Goal: Check status: Check status

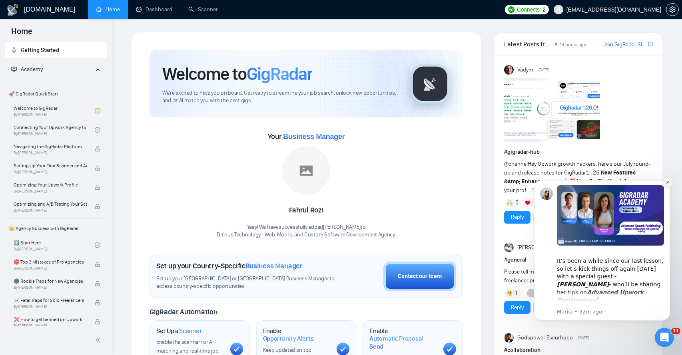
click at [668, 184] on icon "Dismiss notification" at bounding box center [667, 182] width 4 height 4
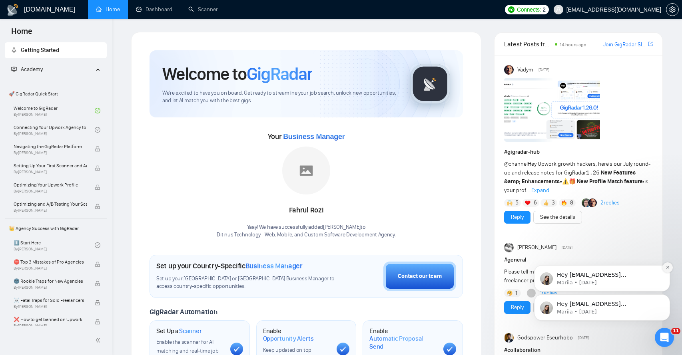
click at [668, 266] on icon "Dismiss notification" at bounding box center [667, 267] width 3 height 3
click at [669, 296] on button "Dismiss notification" at bounding box center [667, 297] width 10 height 10
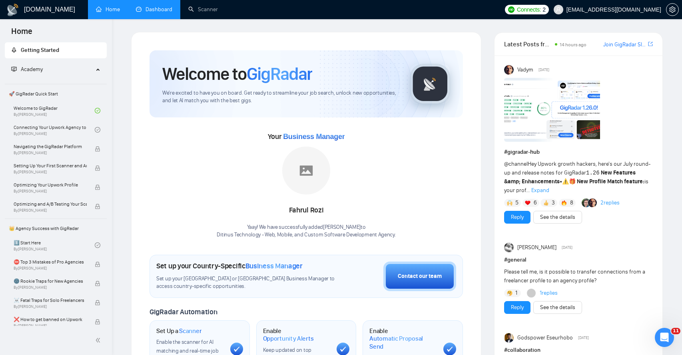
click at [158, 13] on link "Dashboard" at bounding box center [154, 9] width 36 height 7
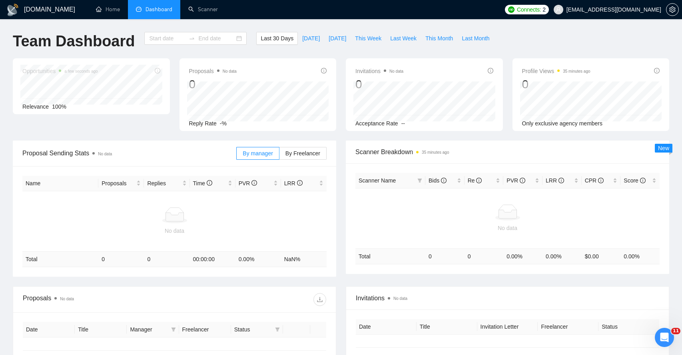
type input "2025-07-19"
type input "2025-08-18"
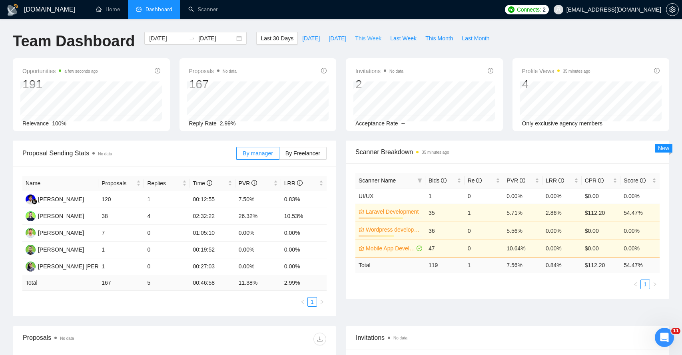
click at [370, 40] on span "This Week" at bounding box center [368, 38] width 26 height 9
type input "2025-08-18"
type input "2025-08-24"
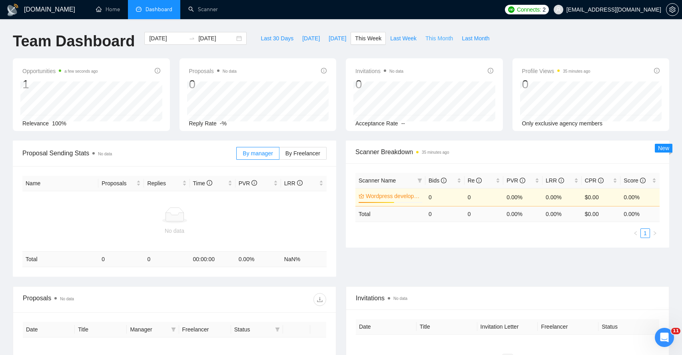
click at [430, 39] on span "This Month" at bounding box center [439, 38] width 28 height 9
type input "[DATE]"
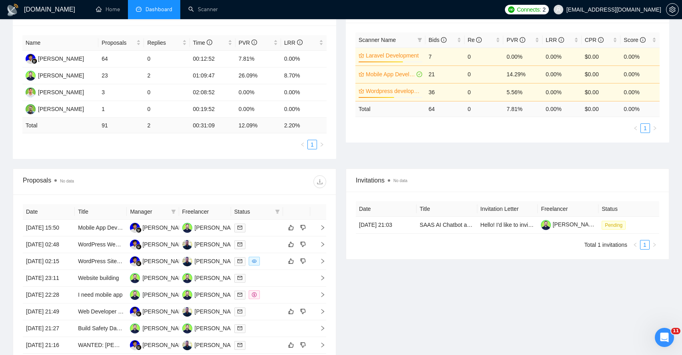
scroll to position [250, 0]
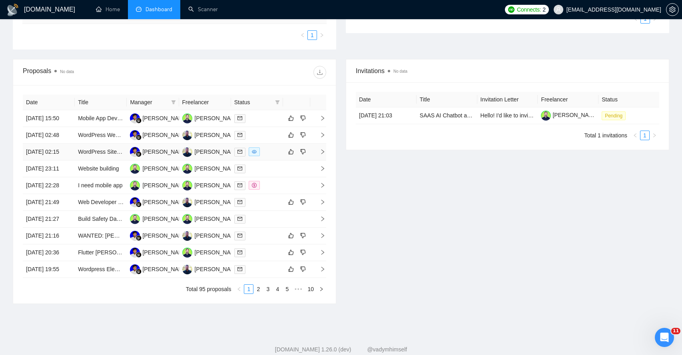
click at [322, 161] on td at bounding box center [318, 152] width 16 height 17
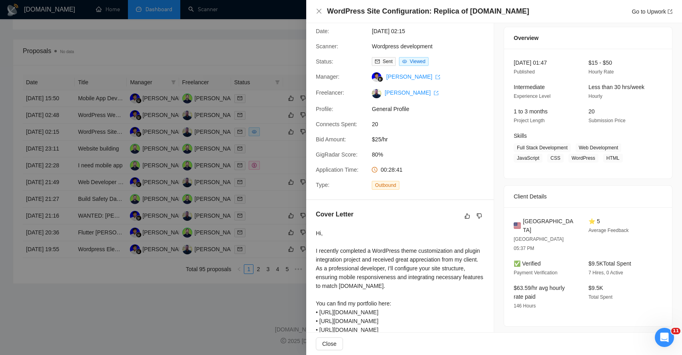
scroll to position [147, 0]
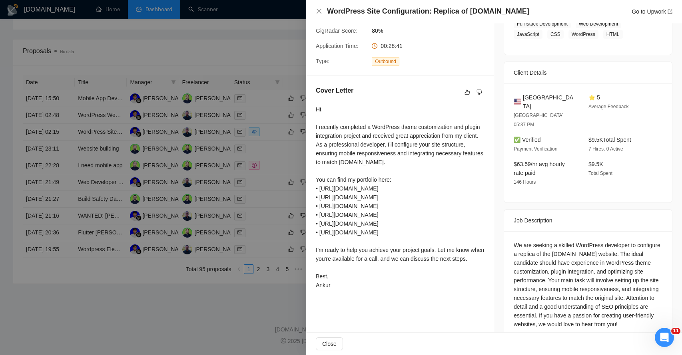
click at [362, 127] on div "Hi, I recently completed a WordPress theme customization and plugin integration…" at bounding box center [400, 197] width 168 height 185
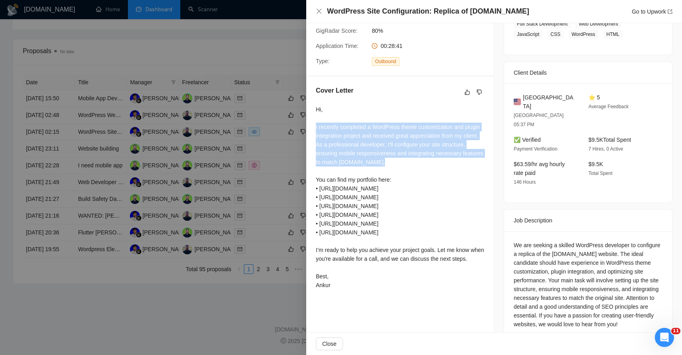
click at [362, 127] on div "Hi, I recently completed a WordPress theme customization and plugin integration…" at bounding box center [400, 197] width 168 height 185
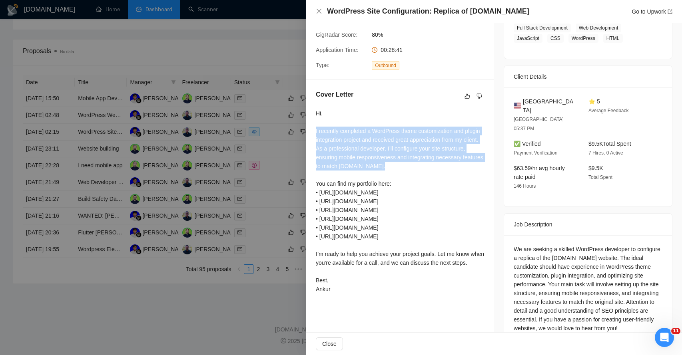
scroll to position [144, 0]
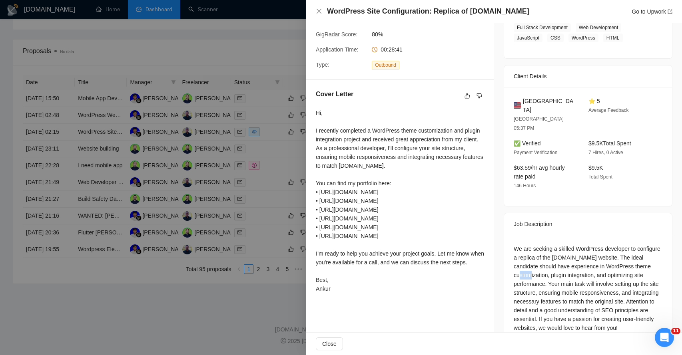
drag, startPoint x: 523, startPoint y: 256, endPoint x: 533, endPoint y: 258, distance: 10.2
click at [533, 258] on div "We are seeking a skilled WordPress developer to configure a replica of the Appr…" at bounding box center [587, 289] width 149 height 88
drag, startPoint x: 525, startPoint y: 264, endPoint x: 538, endPoint y: 265, distance: 13.6
click at [538, 265] on div "We are seeking a skilled WordPress developer to configure a replica of the Appr…" at bounding box center [587, 289] width 149 height 88
drag, startPoint x: 532, startPoint y: 276, endPoint x: 566, endPoint y: 276, distance: 34.0
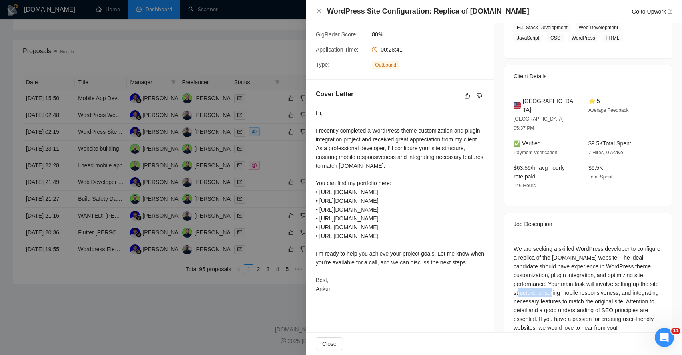
click at [567, 276] on div "We are seeking a skilled WordPress developer to configure a replica of the Appr…" at bounding box center [587, 289] width 149 height 88
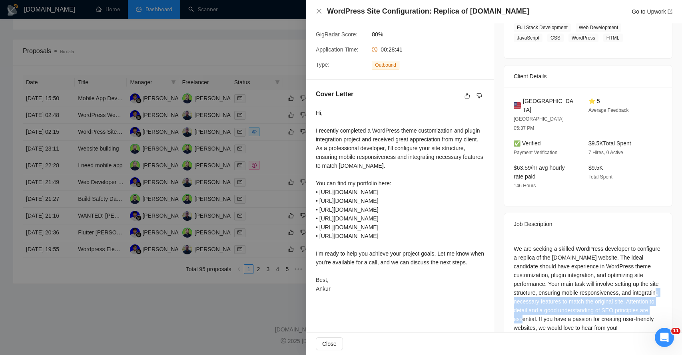
drag, startPoint x: 540, startPoint y: 281, endPoint x: 561, endPoint y: 294, distance: 25.3
click at [562, 296] on div "We are seeking a skilled WordPress developer to configure a replica of the Appr…" at bounding box center [587, 289] width 149 height 88
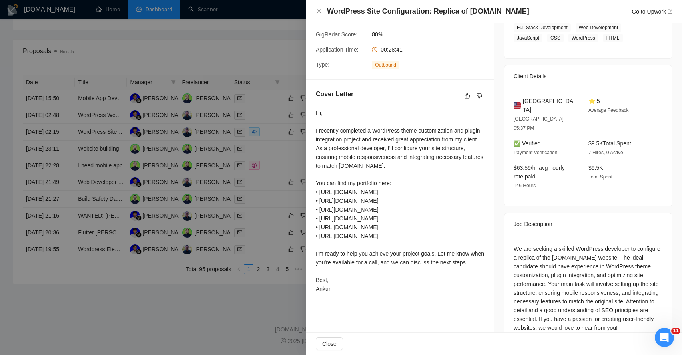
drag, startPoint x: 573, startPoint y: 300, endPoint x: 575, endPoint y: 310, distance: 10.9
click at [575, 310] on div "We are seeking a skilled WordPress developer to configure a replica of the Appr…" at bounding box center [587, 289] width 149 height 88
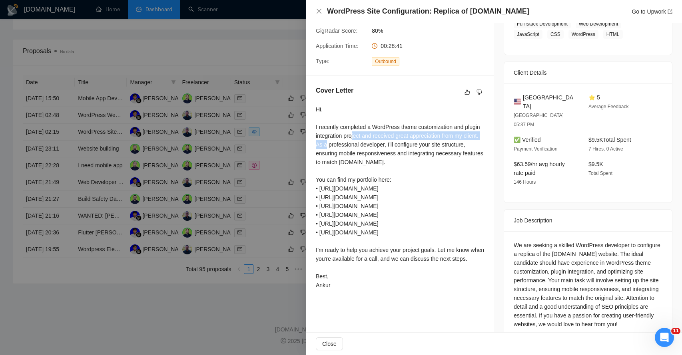
drag, startPoint x: 352, startPoint y: 141, endPoint x: 371, endPoint y: 135, distance: 20.3
click at [371, 135] on div "Hi, I recently completed a WordPress theme customization and plugin integration…" at bounding box center [400, 197] width 168 height 185
click at [382, 137] on div "Hi, I recently completed a WordPress theme customization and plugin integration…" at bounding box center [400, 197] width 168 height 185
click at [390, 137] on div "Hi, I recently completed a WordPress theme customization and plugin integration…" at bounding box center [400, 197] width 168 height 185
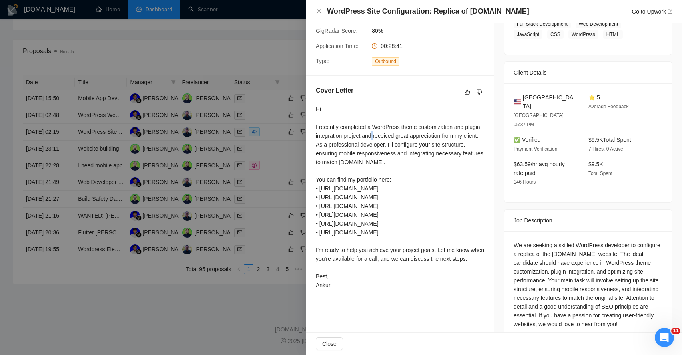
click at [390, 137] on div "Hi, I recently completed a WordPress theme customization and plugin integration…" at bounding box center [400, 197] width 168 height 185
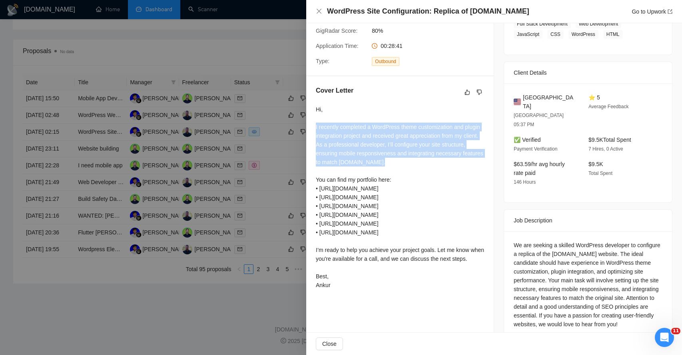
click at [390, 137] on div "Hi, I recently completed a WordPress theme customization and plugin integration…" at bounding box center [400, 197] width 168 height 185
click at [348, 147] on div "Hi, I recently completed a WordPress theme customization and plugin integration…" at bounding box center [400, 197] width 168 height 185
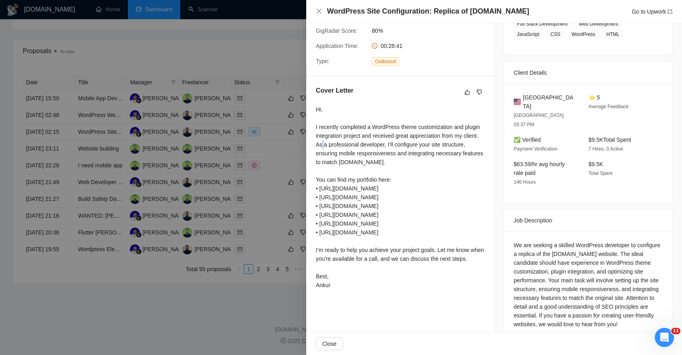
click at [348, 147] on div "Hi, I recently completed a WordPress theme customization and plugin integration…" at bounding box center [400, 197] width 168 height 185
drag, startPoint x: 330, startPoint y: 153, endPoint x: 350, endPoint y: 154, distance: 19.6
click at [350, 154] on div "Hi, I recently completed a WordPress theme customization and plugin integration…" at bounding box center [400, 197] width 168 height 185
drag, startPoint x: 369, startPoint y: 154, endPoint x: 408, endPoint y: 154, distance: 39.2
click at [410, 154] on div "Hi, I recently completed a WordPress theme customization and plugin integration…" at bounding box center [400, 197] width 168 height 185
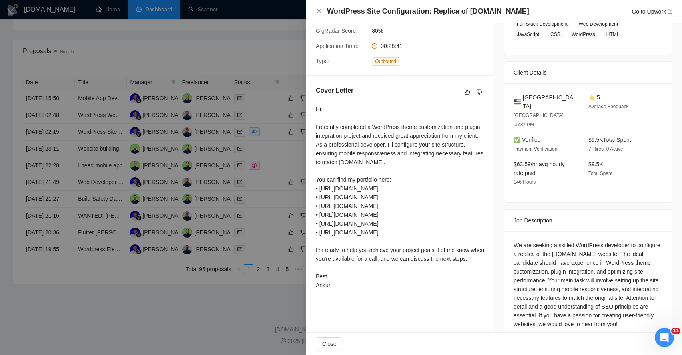
drag, startPoint x: 338, startPoint y: 162, endPoint x: 390, endPoint y: 160, distance: 52.0
click at [390, 160] on div "Hi, I recently completed a WordPress theme customization and plugin integration…" at bounding box center [400, 197] width 168 height 185
click at [372, 165] on div "Hi, I recently completed a WordPress theme customization and plugin integration…" at bounding box center [400, 197] width 168 height 185
click at [399, 163] on div "Hi, I recently completed a WordPress theme customization and plugin integration…" at bounding box center [400, 197] width 168 height 185
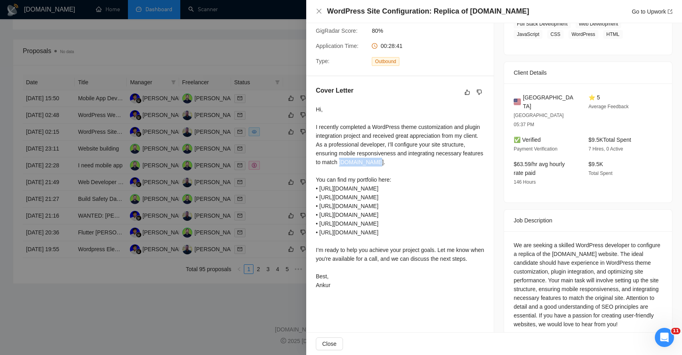
drag, startPoint x: 399, startPoint y: 163, endPoint x: 420, endPoint y: 163, distance: 20.8
click at [420, 163] on div "Hi, I recently completed a WordPress theme customization and plugin integration…" at bounding box center [400, 197] width 168 height 185
drag, startPoint x: 323, startPoint y: 181, endPoint x: 368, endPoint y: 180, distance: 44.8
click at [368, 180] on div "Hi, I recently completed a WordPress theme customization and plugin integration…" at bounding box center [400, 197] width 168 height 185
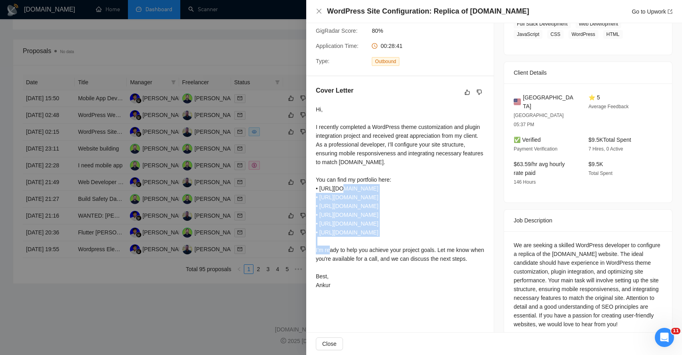
drag, startPoint x: 340, startPoint y: 187, endPoint x: 350, endPoint y: 219, distance: 33.6
click at [350, 219] on div "Hi, I recently completed a WordPress theme customization and plugin integration…" at bounding box center [400, 197] width 168 height 185
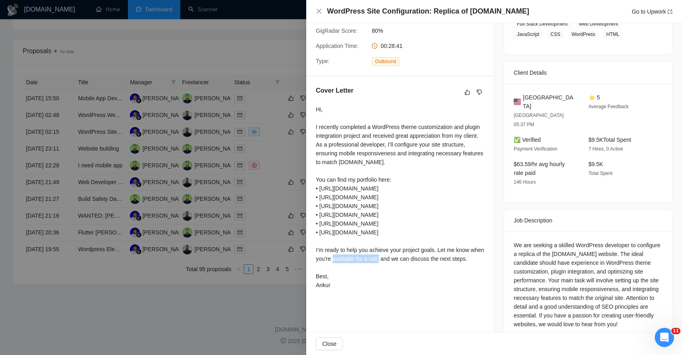
drag, startPoint x: 350, startPoint y: 252, endPoint x: 406, endPoint y: 246, distance: 56.3
click at [406, 246] on div "Hi, I recently completed a WordPress theme customization and plugin integration…" at bounding box center [400, 197] width 168 height 185
drag, startPoint x: 334, startPoint y: 259, endPoint x: 387, endPoint y: 259, distance: 52.7
click at [388, 259] on div "Hi, I recently completed a WordPress theme customization and plugin integration…" at bounding box center [400, 197] width 168 height 185
drag, startPoint x: 400, startPoint y: 261, endPoint x: 471, endPoint y: 259, distance: 71.5
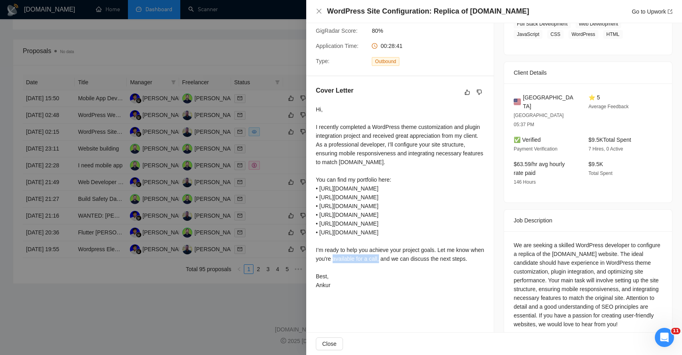
click at [471, 259] on div "Hi, I recently completed a WordPress theme customization and plugin integration…" at bounding box center [400, 197] width 168 height 185
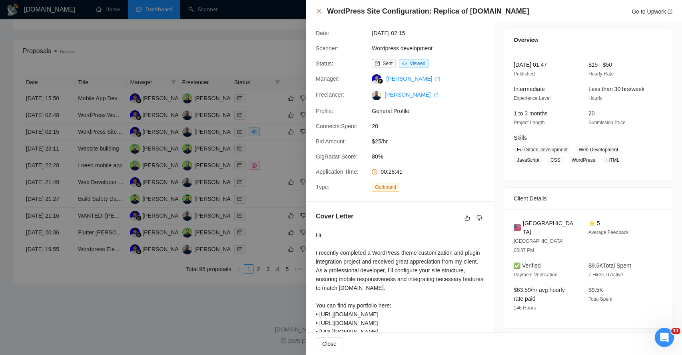
scroll to position [0, 0]
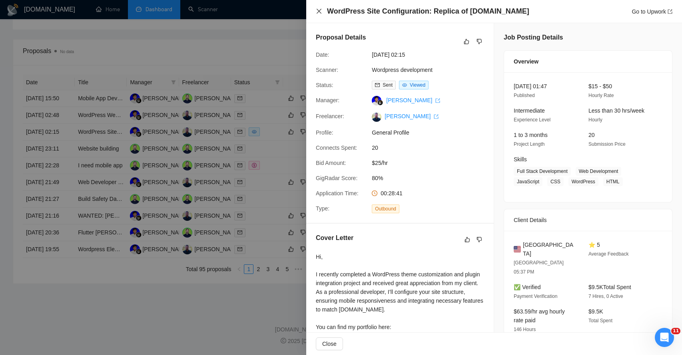
click at [318, 11] on icon "close" at bounding box center [318, 11] width 5 height 5
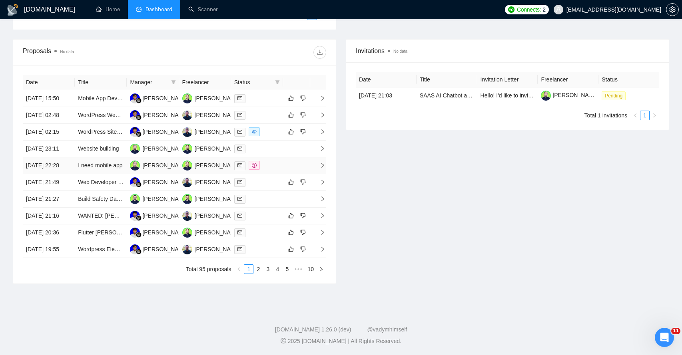
scroll to position [281, 0]
click at [321, 96] on icon "right" at bounding box center [322, 98] width 3 height 5
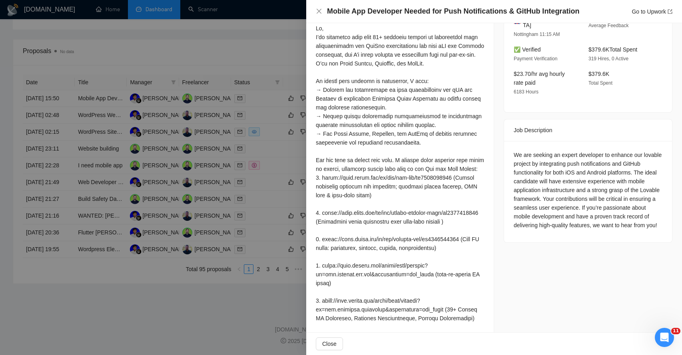
scroll to position [181, 0]
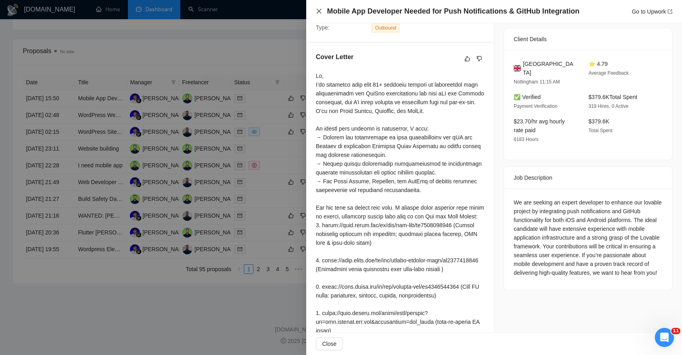
click at [319, 14] on icon "close" at bounding box center [319, 11] width 6 height 6
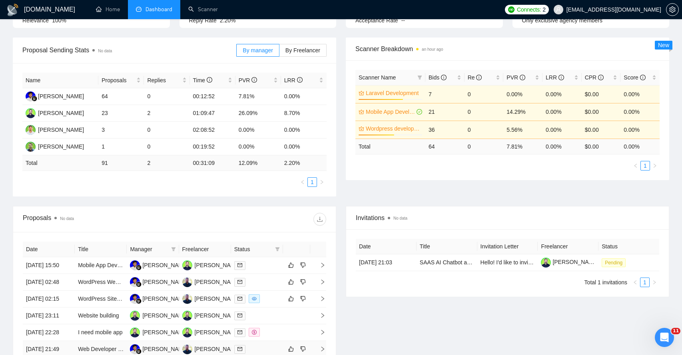
scroll to position [9, 0]
